Goal: Complete application form

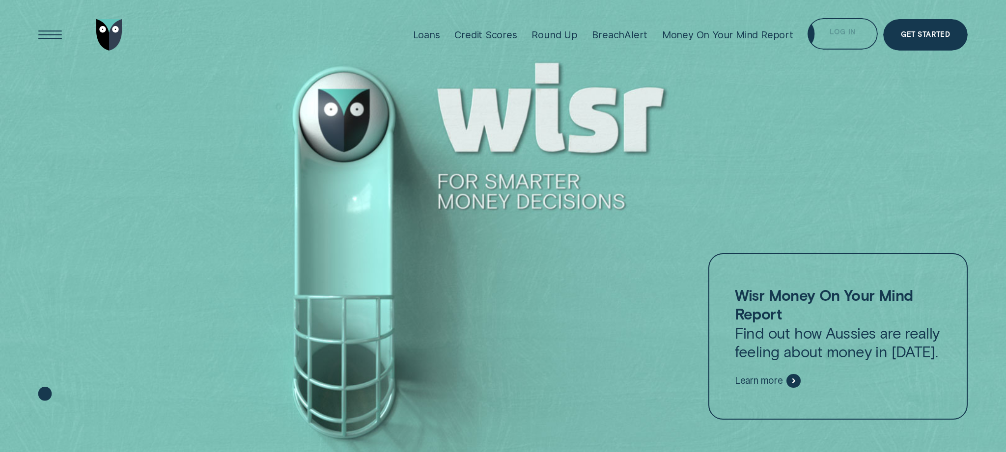
click at [852, 32] on div "Log in" at bounding box center [843, 35] width 26 height 6
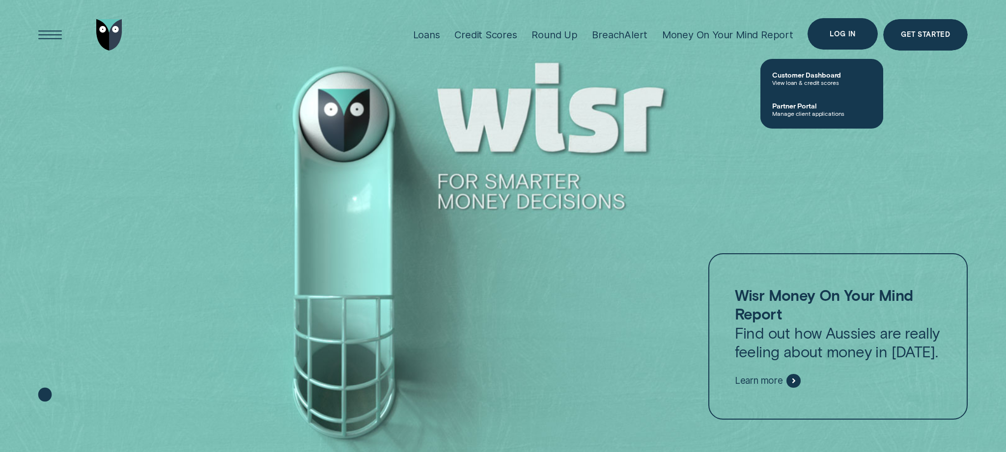
click at [845, 31] on div "Log in" at bounding box center [843, 34] width 26 height 6
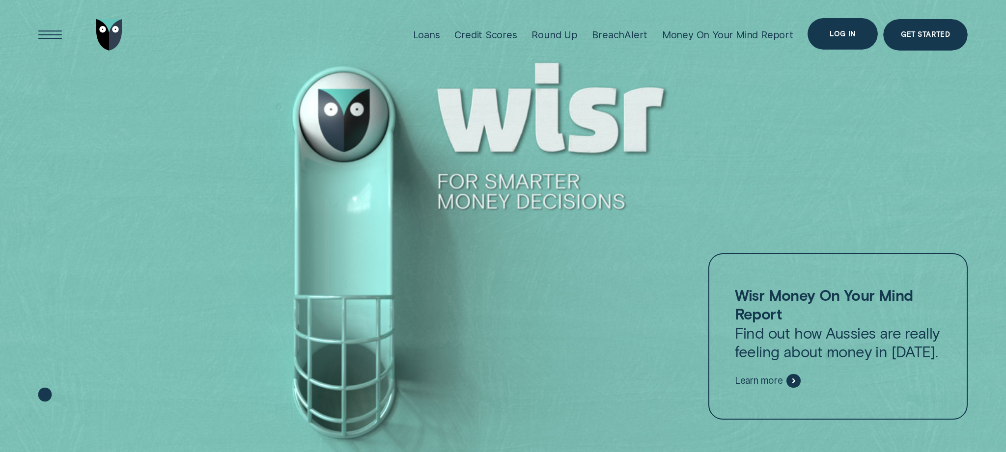
click at [843, 32] on div "Log in" at bounding box center [843, 34] width 26 height 6
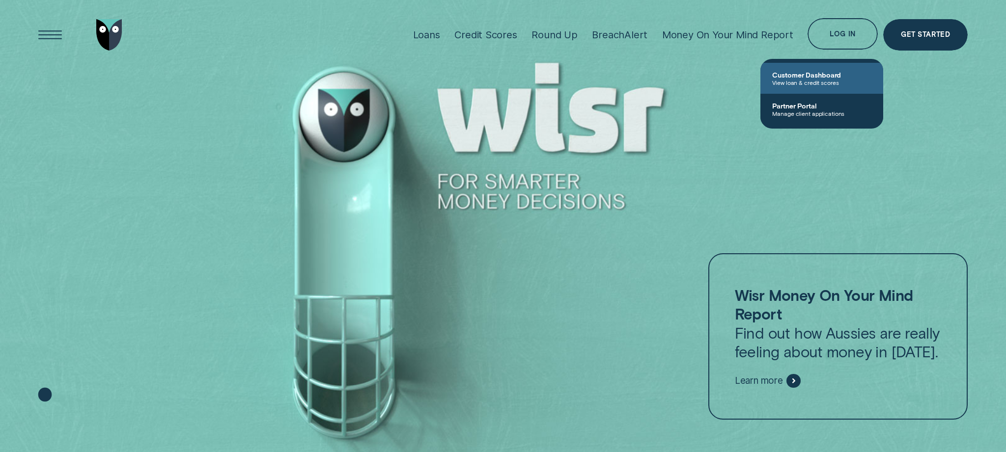
click at [815, 73] on span "Customer Dashboard" at bounding box center [821, 75] width 99 height 8
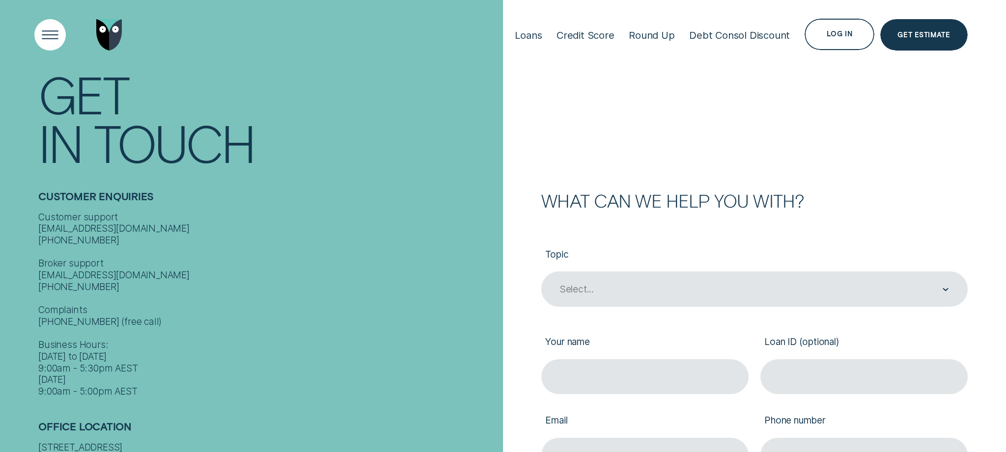
click at [51, 36] on div "Open Menu" at bounding box center [50, 35] width 45 height 45
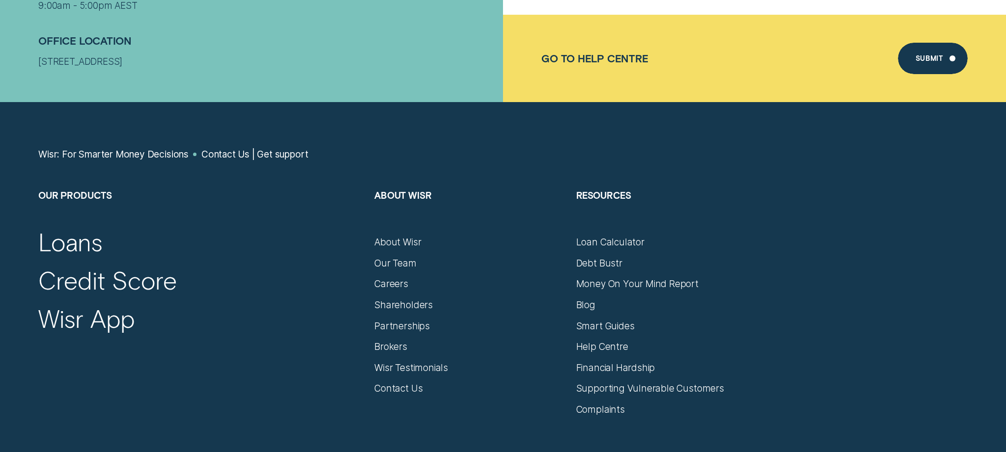
scroll to position [648, 0]
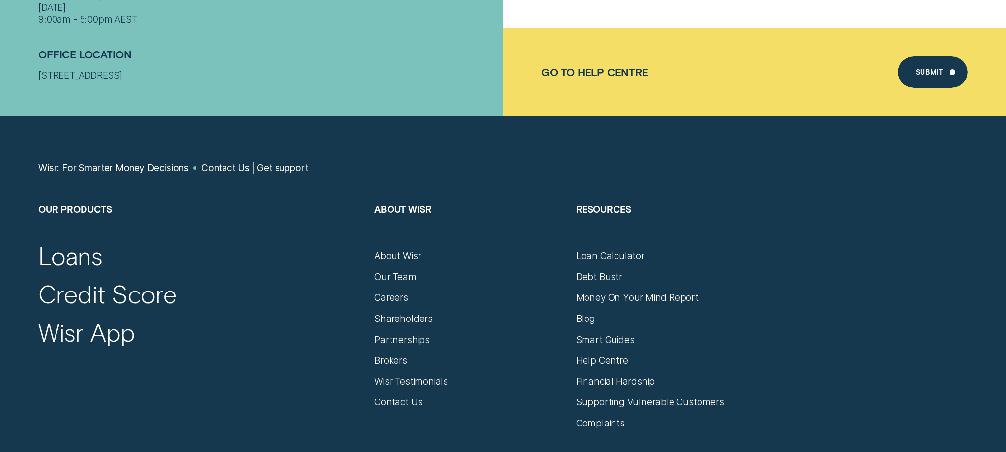
click at [621, 74] on div "Go to Help Centre" at bounding box center [594, 72] width 107 height 12
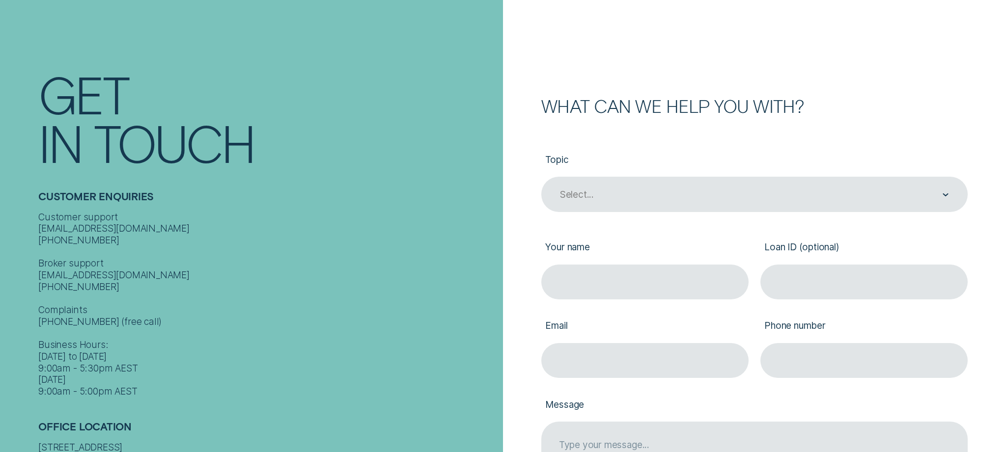
scroll to position [96, 0]
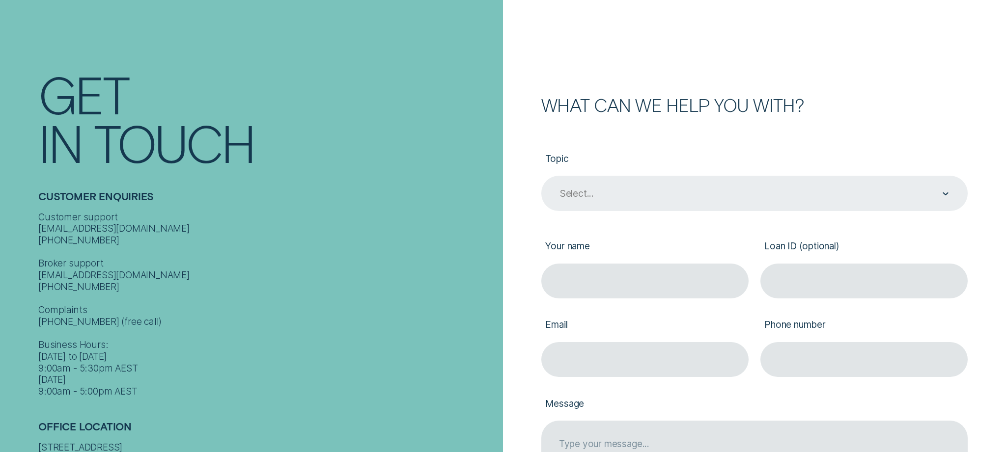
click at [665, 180] on div "Select..." at bounding box center [754, 193] width 426 height 35
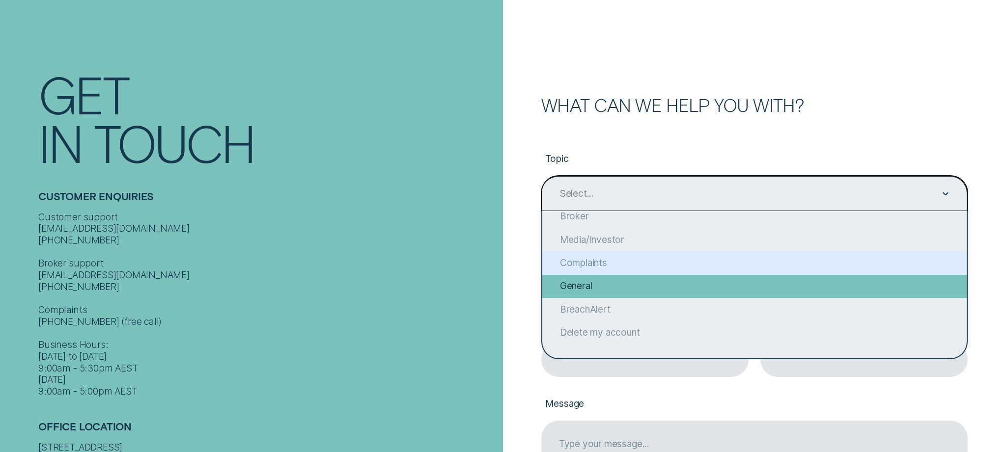
scroll to position [91, 0]
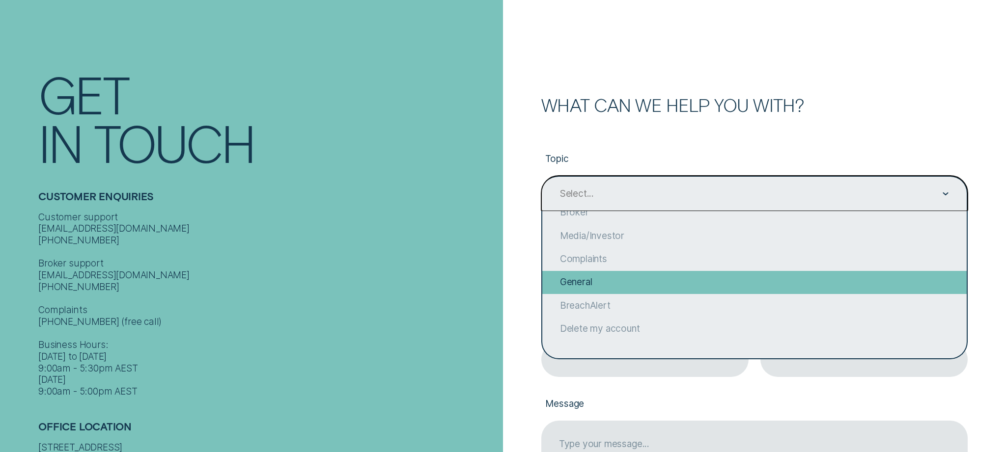
click at [594, 285] on div "General" at bounding box center [754, 282] width 424 height 23
type input "General"
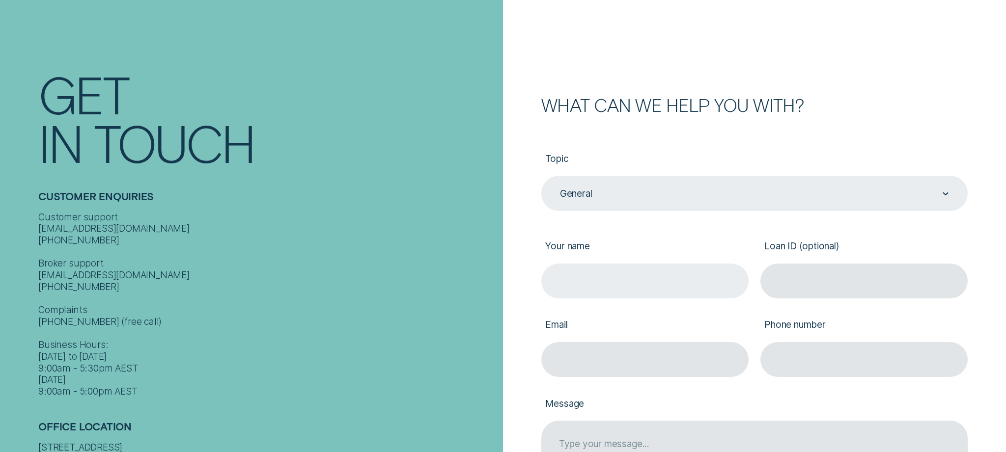
click at [593, 285] on input "Your name" at bounding box center [644, 281] width 207 height 35
type input "Stephen Glass"
type input "tlouie69@yahoo.com"
type input "0406063503"
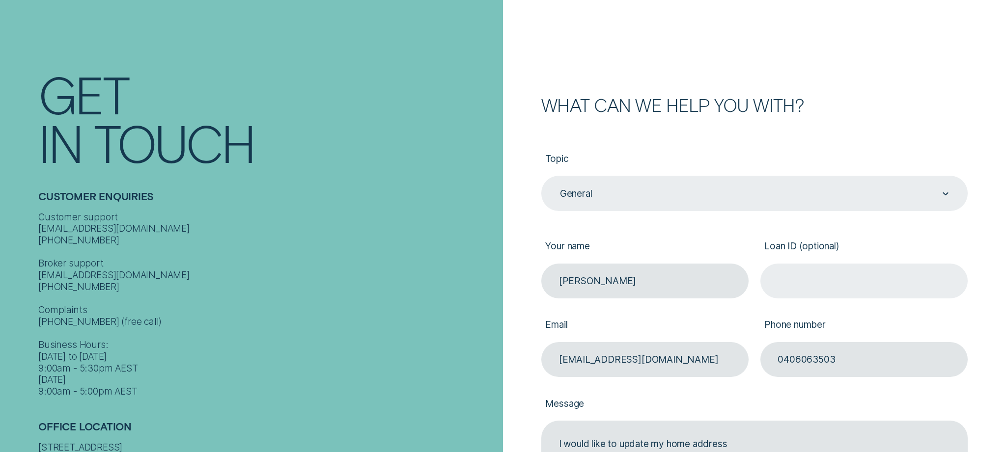
type textarea "I would like to update my home address"
click at [797, 286] on input "Loan ID (optional)" at bounding box center [863, 281] width 207 height 35
type input "218550"
click at [878, 357] on input "0406063503" at bounding box center [863, 359] width 207 height 35
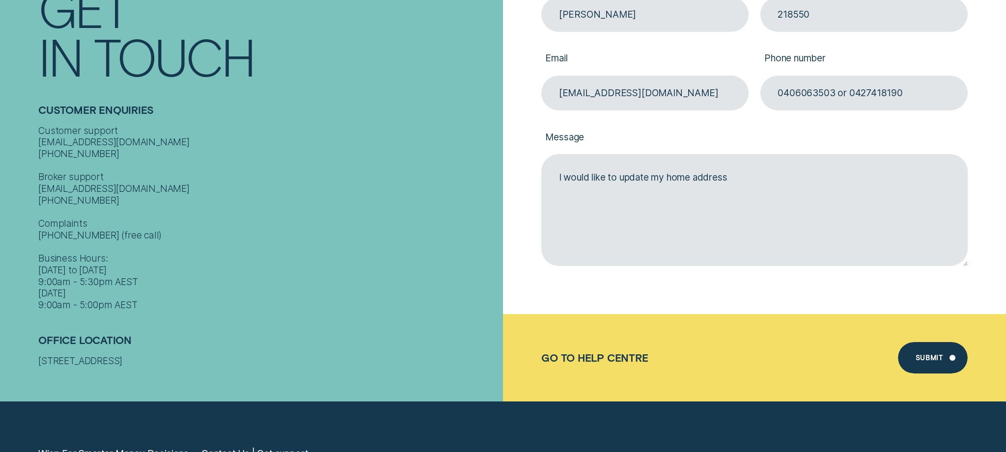
scroll to position [365, 0]
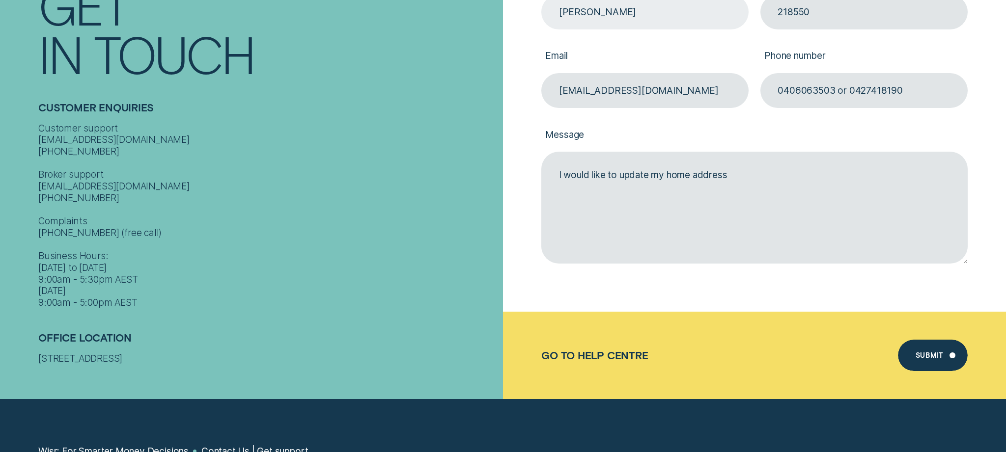
type input "0406063503 or 0427418190"
click at [932, 356] on div "Submit" at bounding box center [928, 357] width 27 height 6
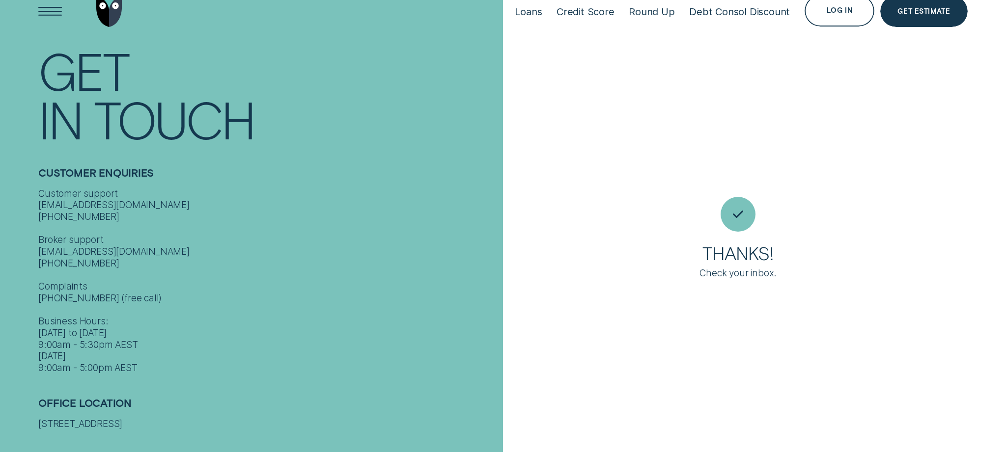
scroll to position [0, 0]
